Goal: Transaction & Acquisition: Obtain resource

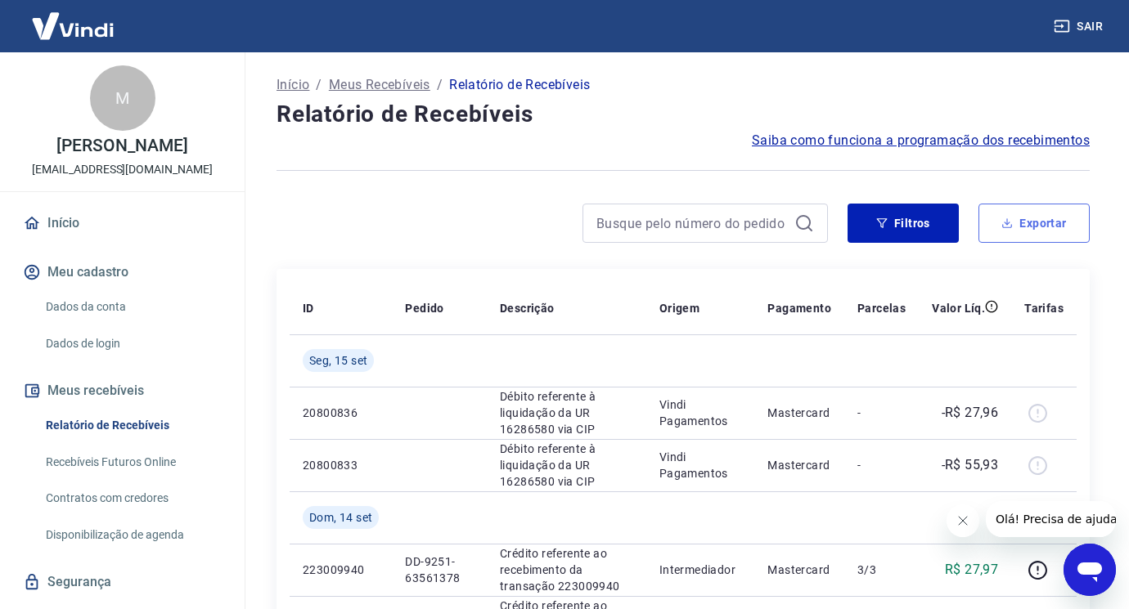
click at [1064, 218] on button "Exportar" at bounding box center [1033, 223] width 111 height 39
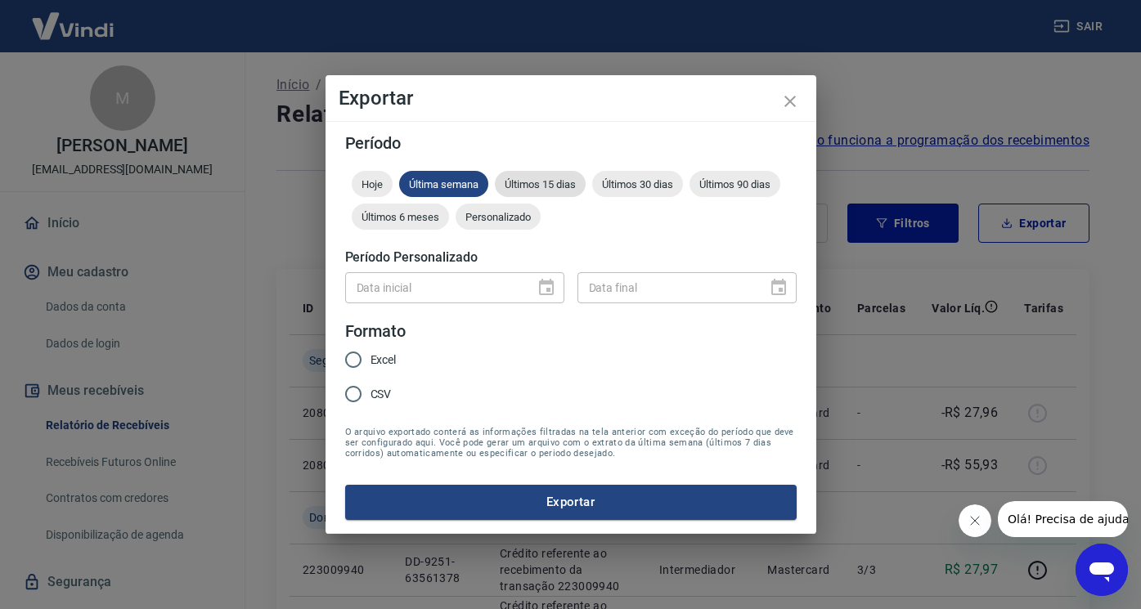
click at [542, 180] on span "Últimos 15 dias" at bounding box center [540, 184] width 91 height 12
click at [371, 352] on span "Excel" at bounding box center [383, 360] width 26 height 17
click at [370, 352] on input "Excel" at bounding box center [353, 360] width 34 height 34
radio input "true"
click at [432, 496] on button "Exportar" at bounding box center [570, 502] width 451 height 34
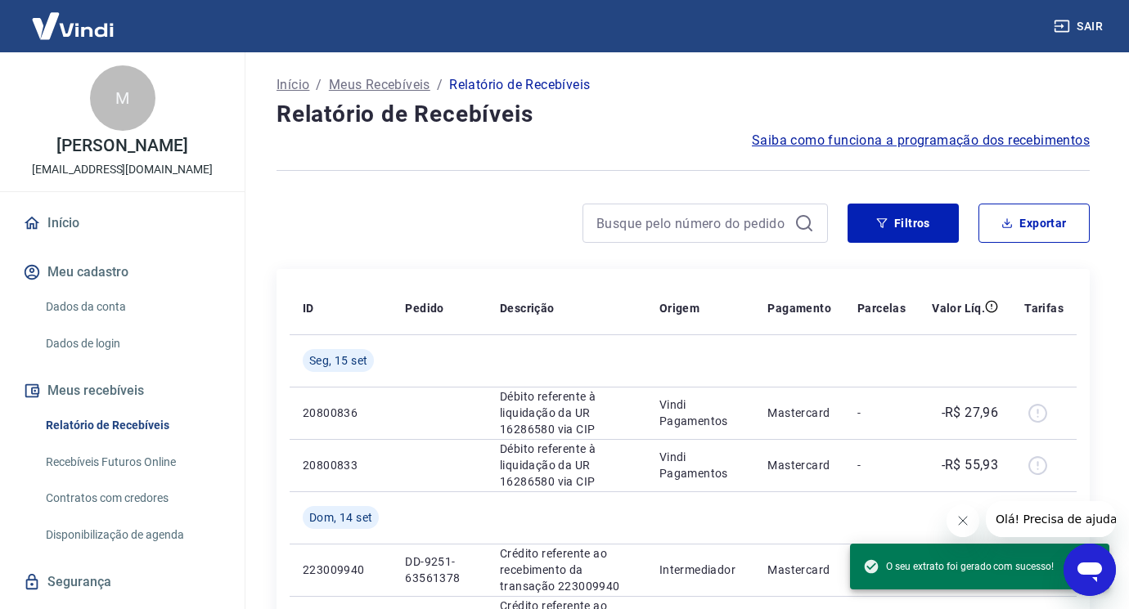
click at [1093, 24] on button "Sair" at bounding box center [1079, 26] width 59 height 30
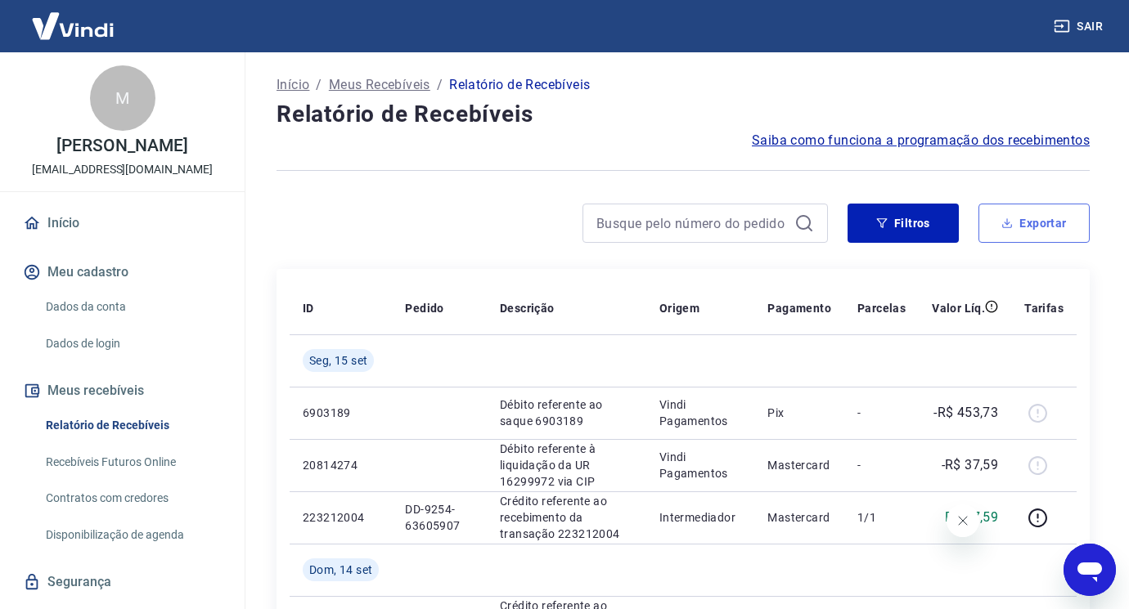
click at [1014, 216] on button "Exportar" at bounding box center [1033, 223] width 111 height 39
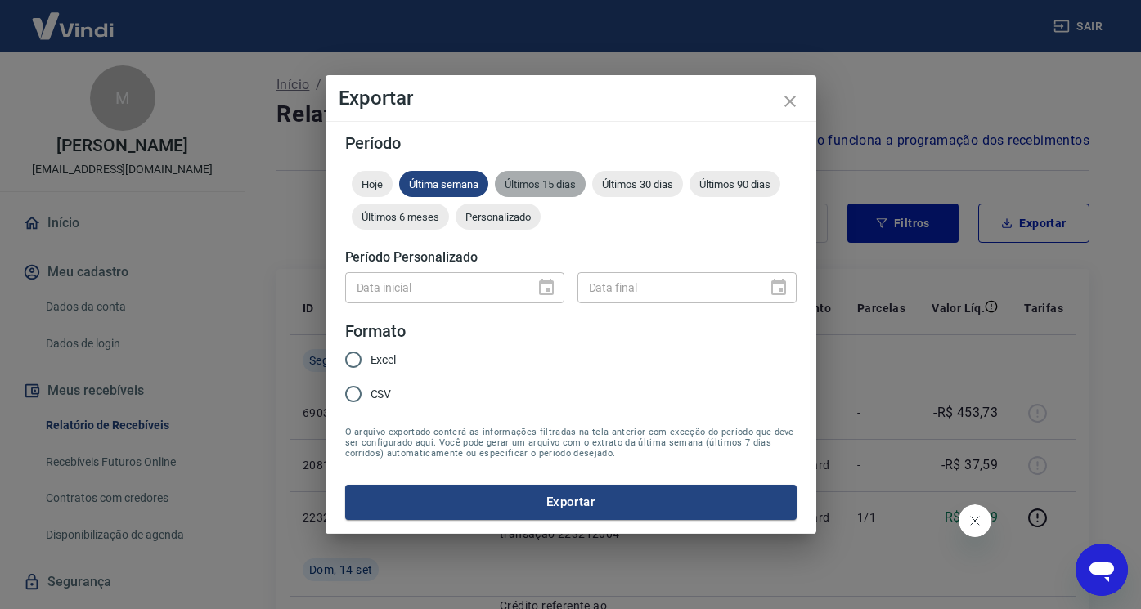
click at [542, 178] on span "Últimos 15 dias" at bounding box center [540, 184] width 91 height 12
drag, startPoint x: 357, startPoint y: 357, endPoint x: 415, endPoint y: 408, distance: 77.1
click at [357, 358] on input "Excel" at bounding box center [353, 360] width 34 height 34
radio input "true"
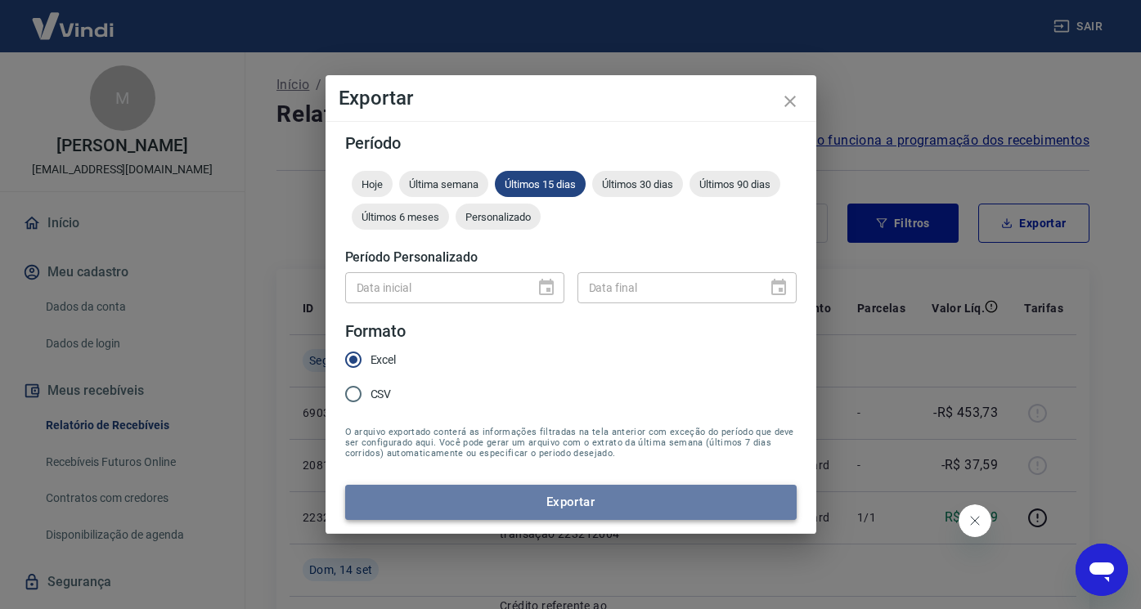
click at [462, 488] on button "Exportar" at bounding box center [570, 502] width 451 height 34
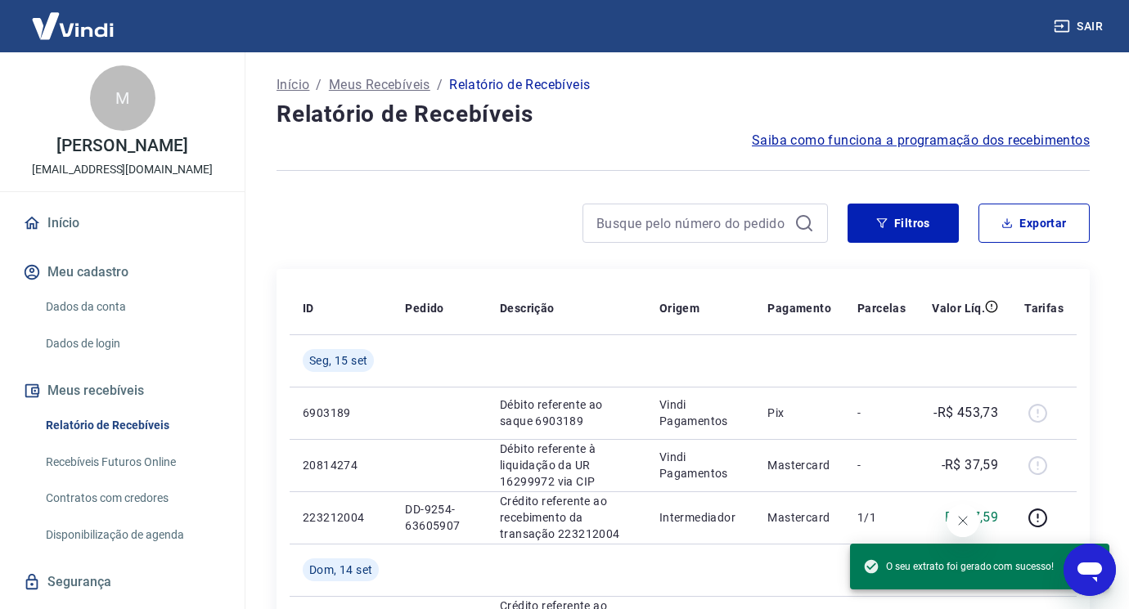
click at [1084, 21] on button "Sair" at bounding box center [1079, 26] width 59 height 30
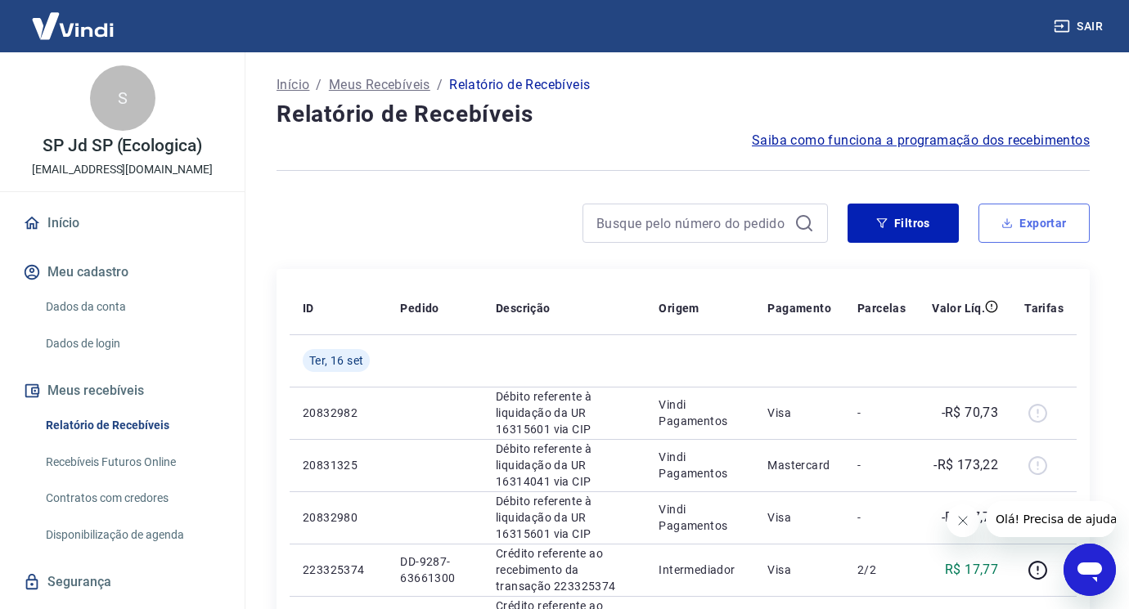
click at [1051, 227] on button "Exportar" at bounding box center [1033, 223] width 111 height 39
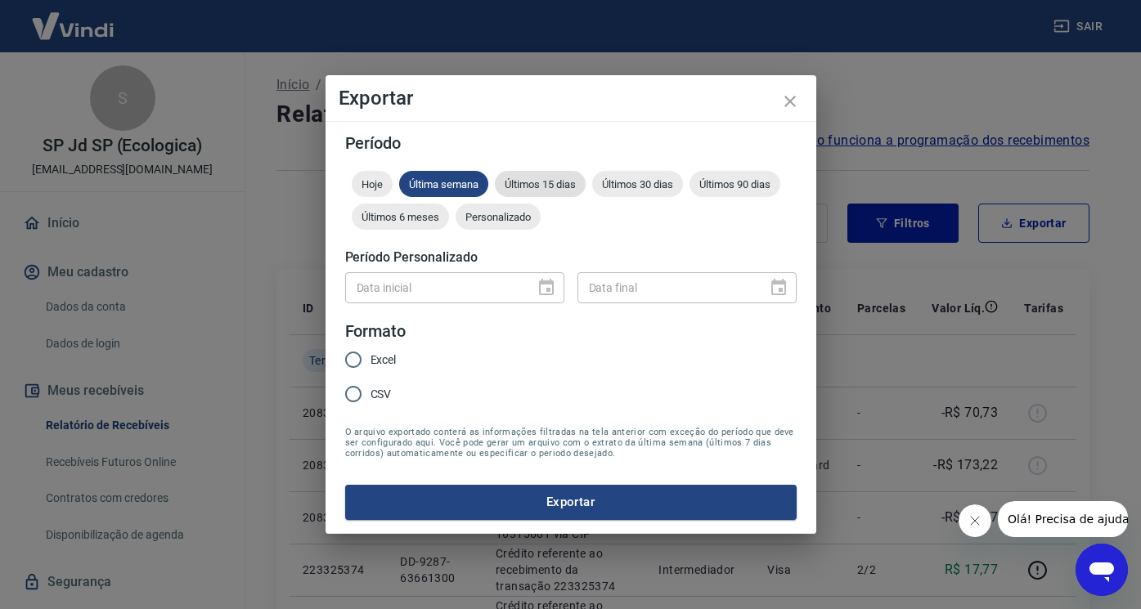
click at [522, 187] on span "Últimos 15 dias" at bounding box center [540, 184] width 91 height 12
click at [357, 356] on input "Excel" at bounding box center [353, 360] width 34 height 34
radio input "true"
click at [496, 492] on button "Exportar" at bounding box center [570, 502] width 451 height 34
